Goal: Transaction & Acquisition: Purchase product/service

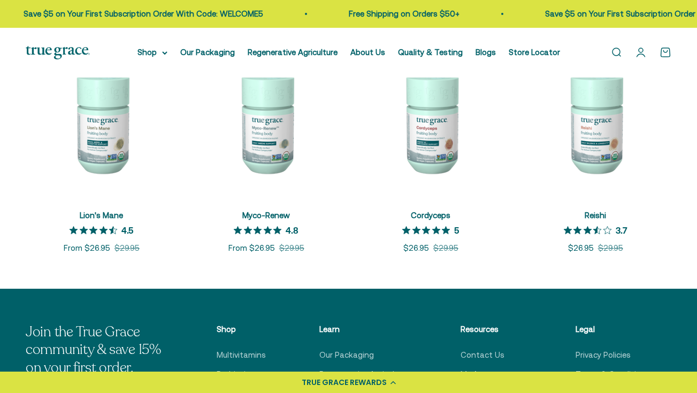
scroll to position [273, 0]
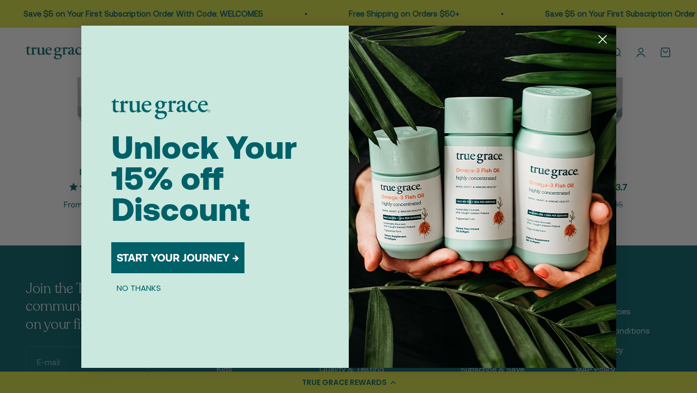
click at [602, 37] on circle "Close dialog" at bounding box center [603, 39] width 18 height 18
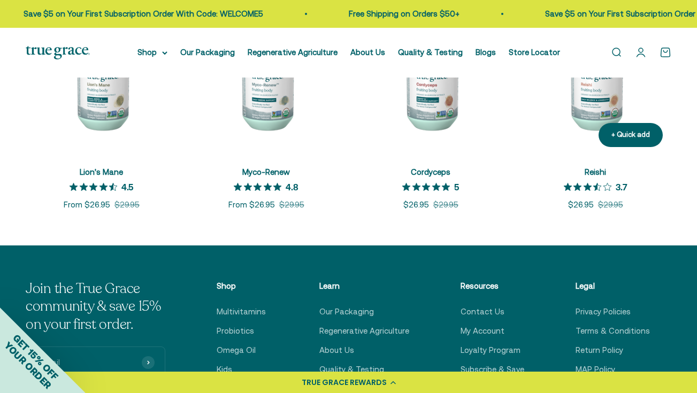
click at [589, 104] on img at bounding box center [596, 80] width 152 height 152
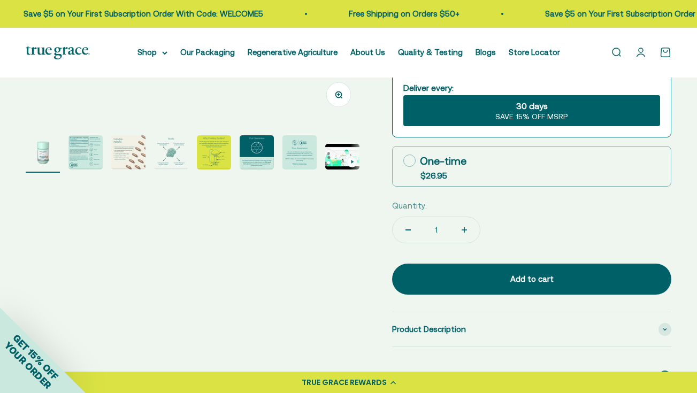
scroll to position [196, 0]
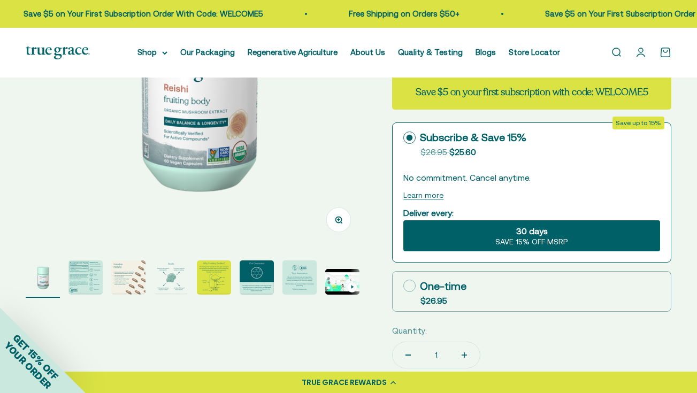
click at [72, 279] on img "Go to item 2" at bounding box center [86, 278] width 34 height 34
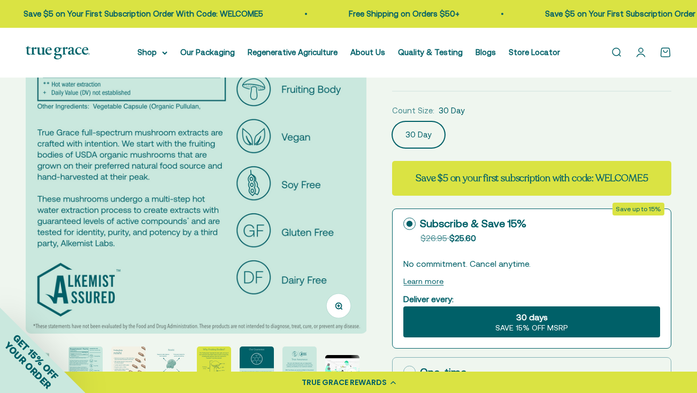
scroll to position [134, 0]
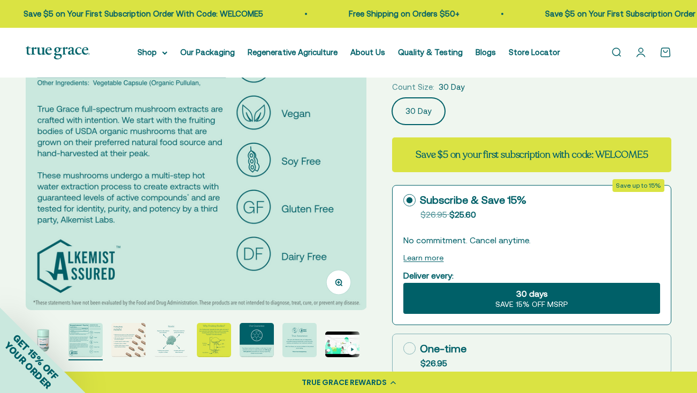
click at [128, 346] on img "Go to item 3" at bounding box center [128, 340] width 34 height 34
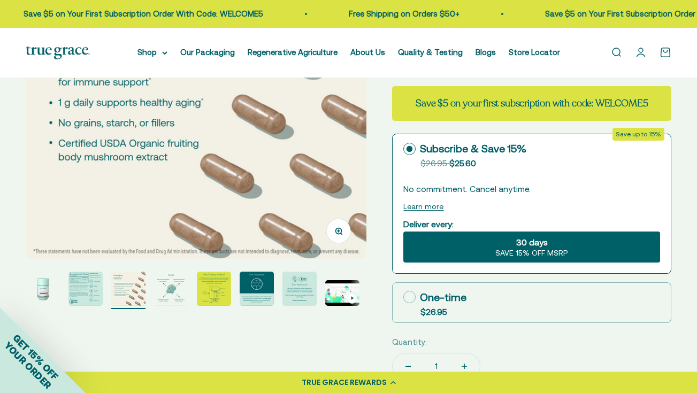
scroll to position [192, 0]
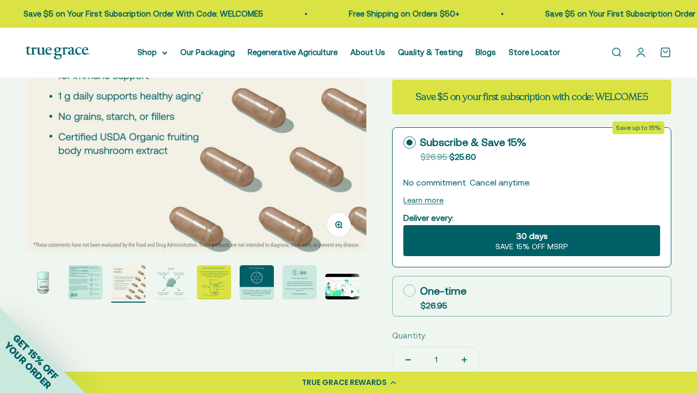
click at [184, 288] on img "Go to item 4" at bounding box center [171, 282] width 34 height 34
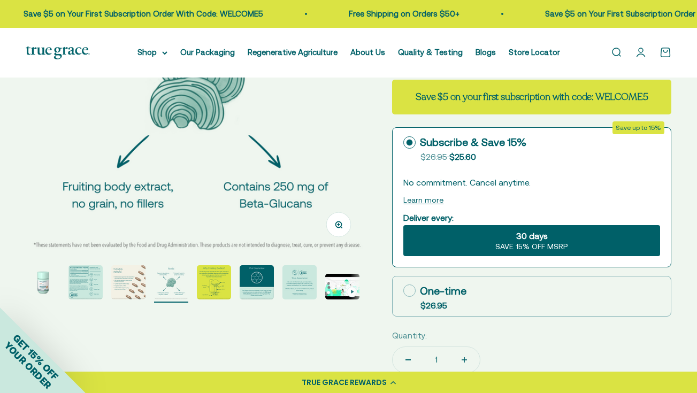
scroll to position [0, 1043]
click at [219, 288] on img "Go to item 5" at bounding box center [214, 282] width 34 height 34
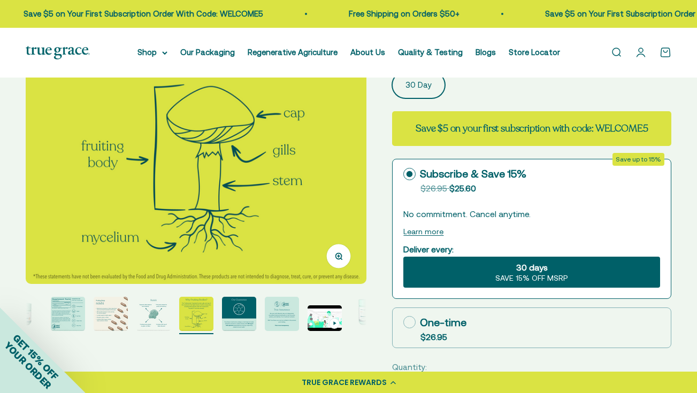
scroll to position [155, 0]
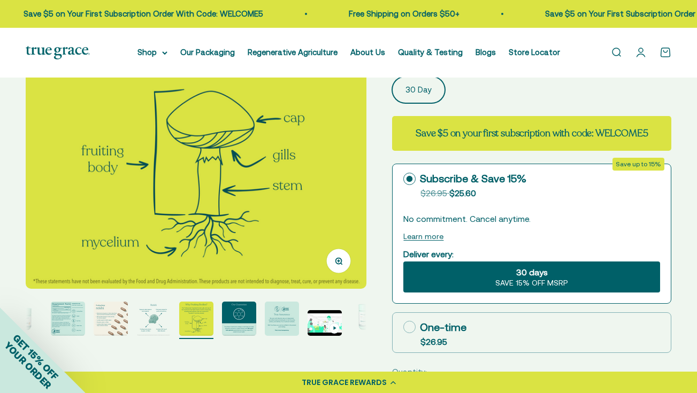
click at [246, 312] on img "Go to item 6" at bounding box center [239, 319] width 34 height 34
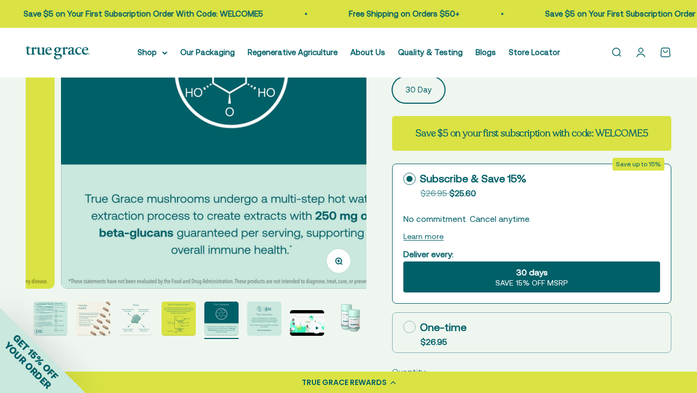
scroll to position [0, 1738]
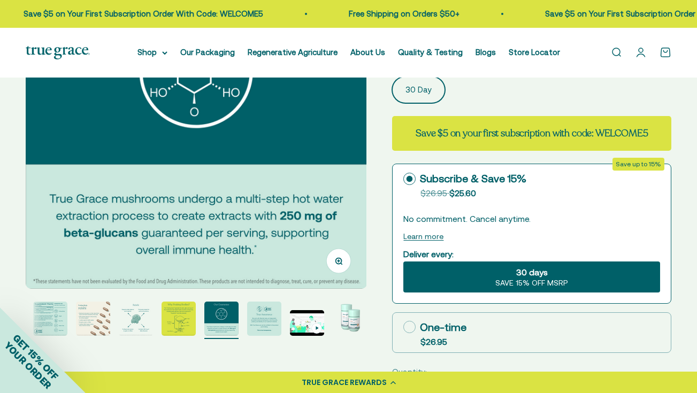
click at [270, 319] on img "Go to item 7" at bounding box center [264, 319] width 34 height 34
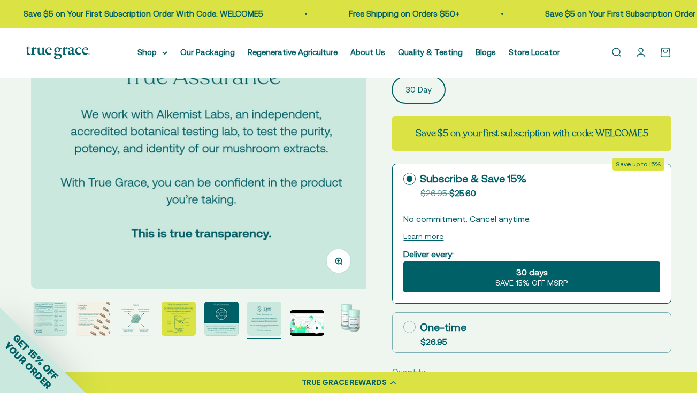
scroll to position [0, 2085]
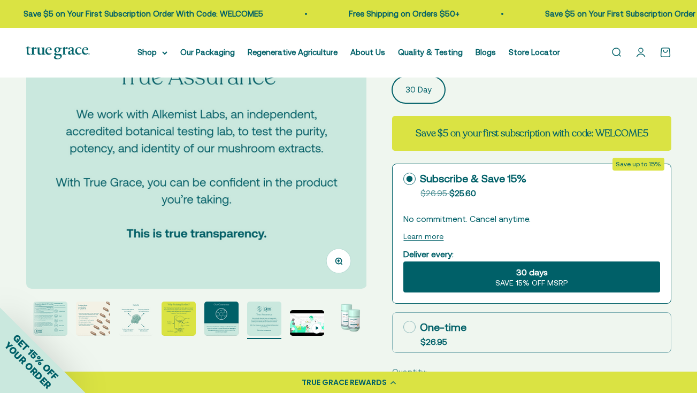
click at [309, 327] on img "Go to item 8" at bounding box center [307, 323] width 34 height 26
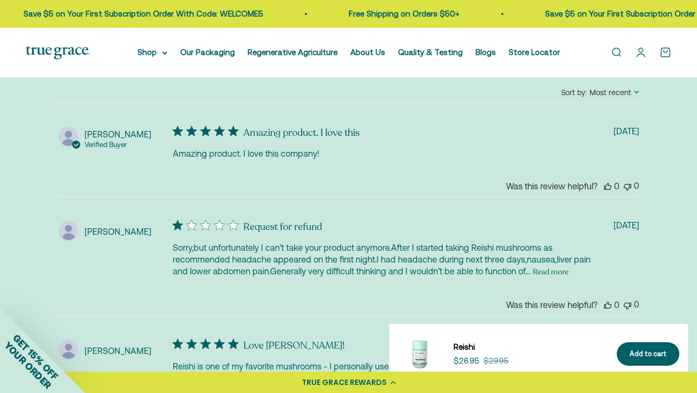
scroll to position [0, 0]
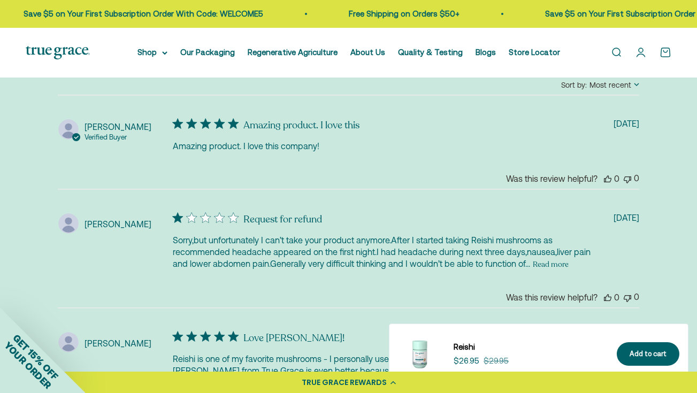
click at [569, 262] on button "Read more" at bounding box center [551, 264] width 36 height 13
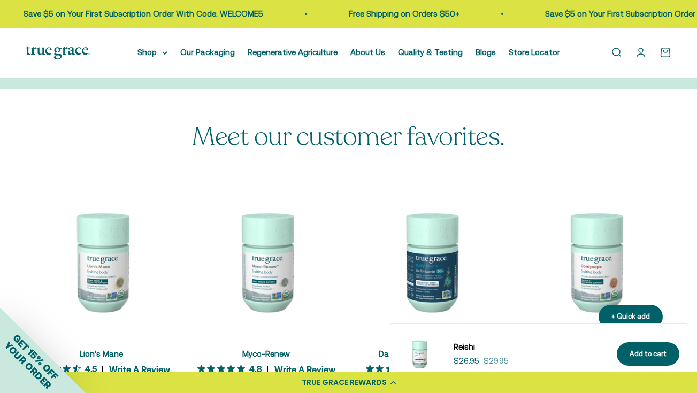
scroll to position [2610, 0]
